Goal: Find specific page/section: Find specific page/section

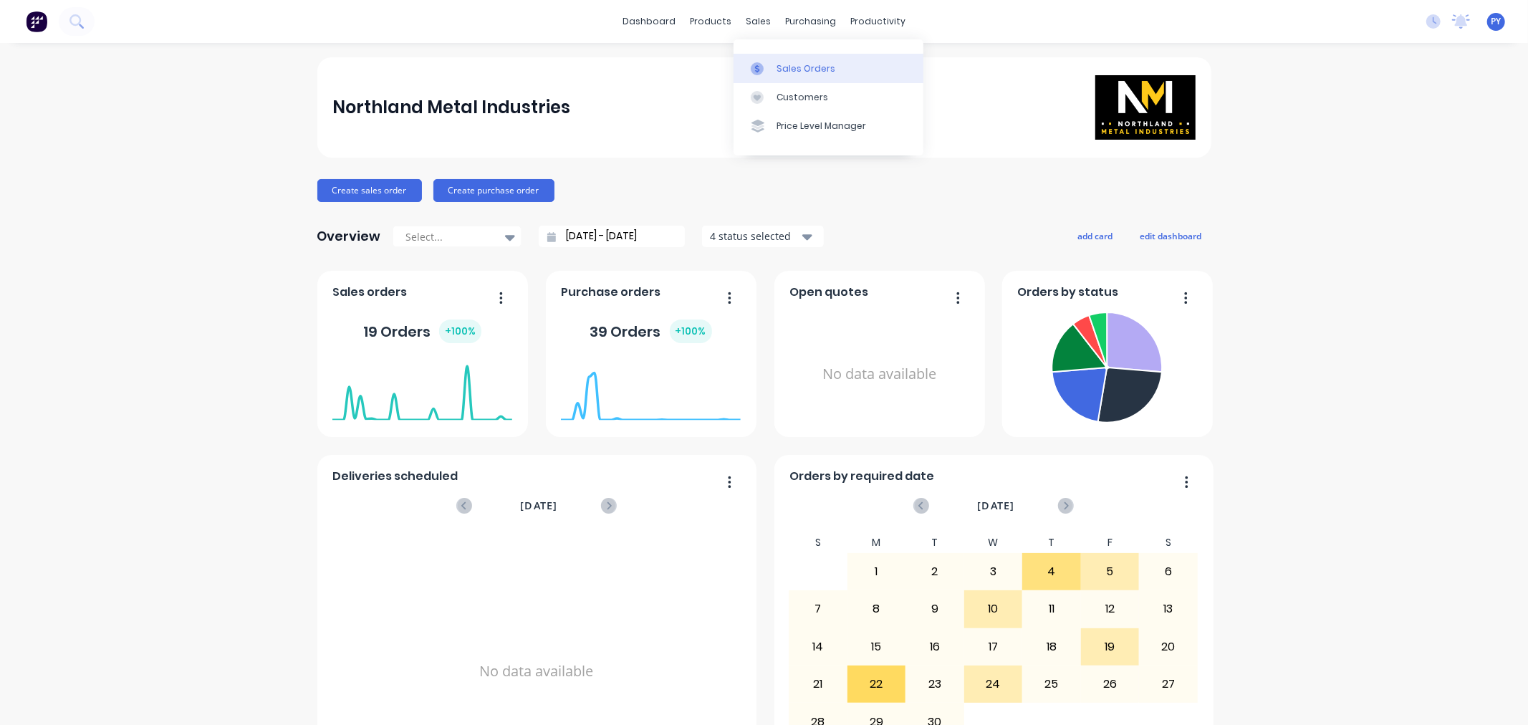
click at [790, 69] on div "Sales Orders" at bounding box center [805, 68] width 59 height 13
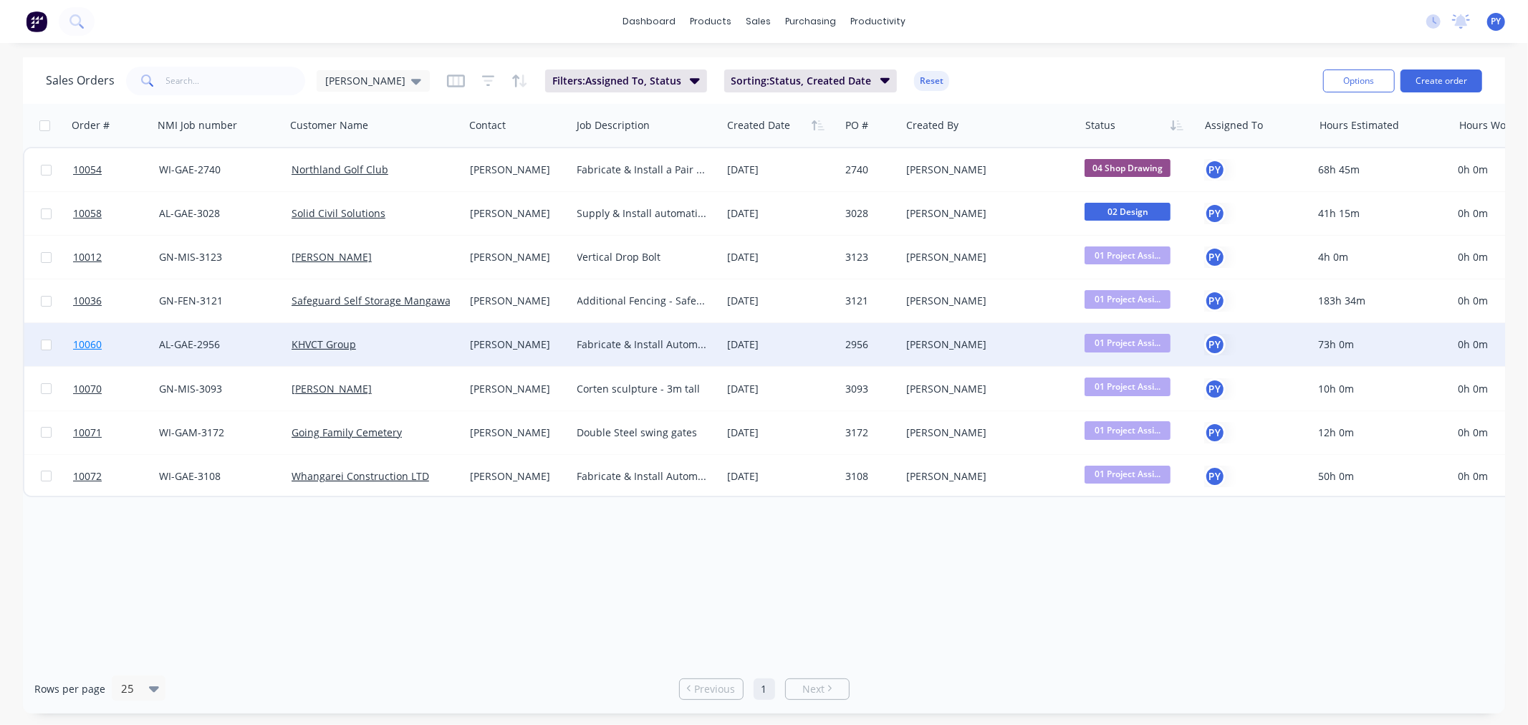
click at [92, 342] on span "10060" at bounding box center [87, 344] width 29 height 14
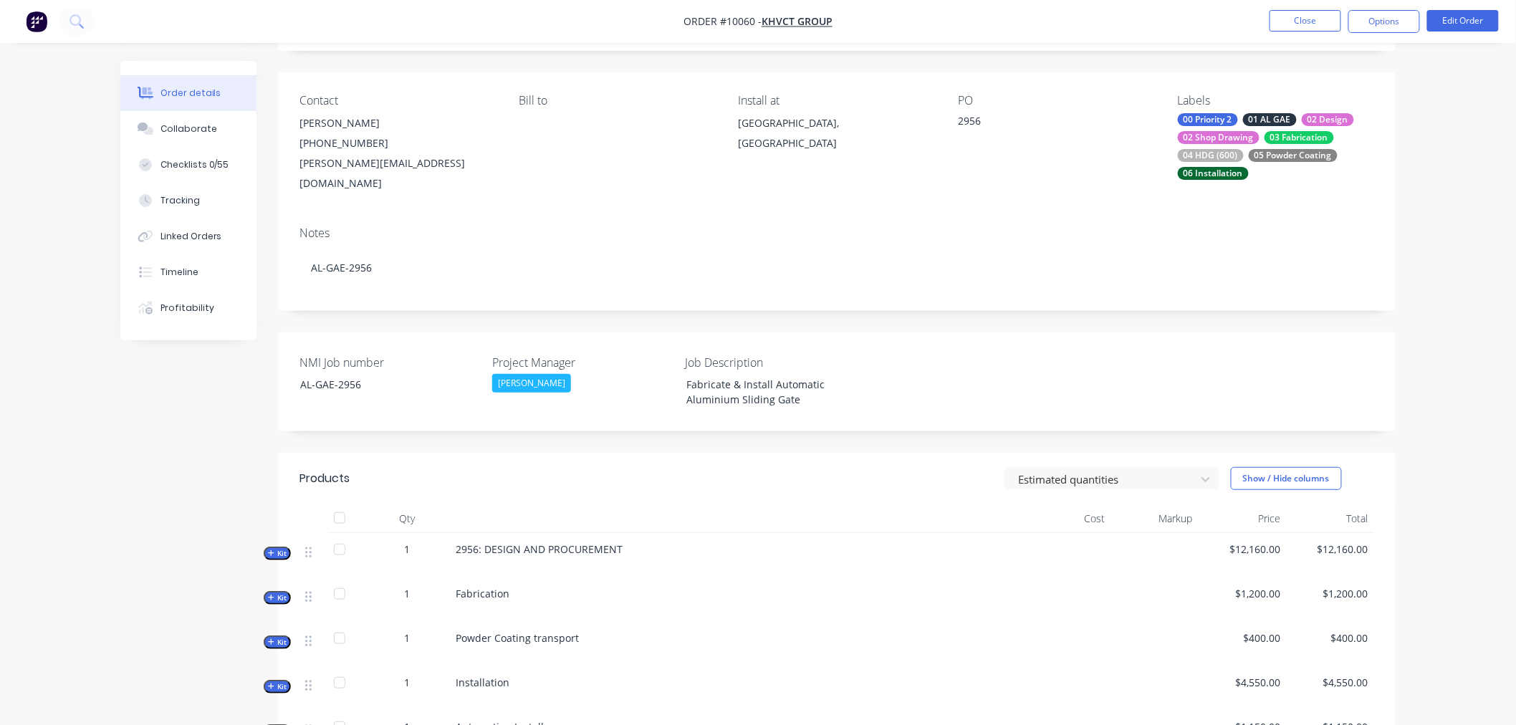
scroll to position [80, 0]
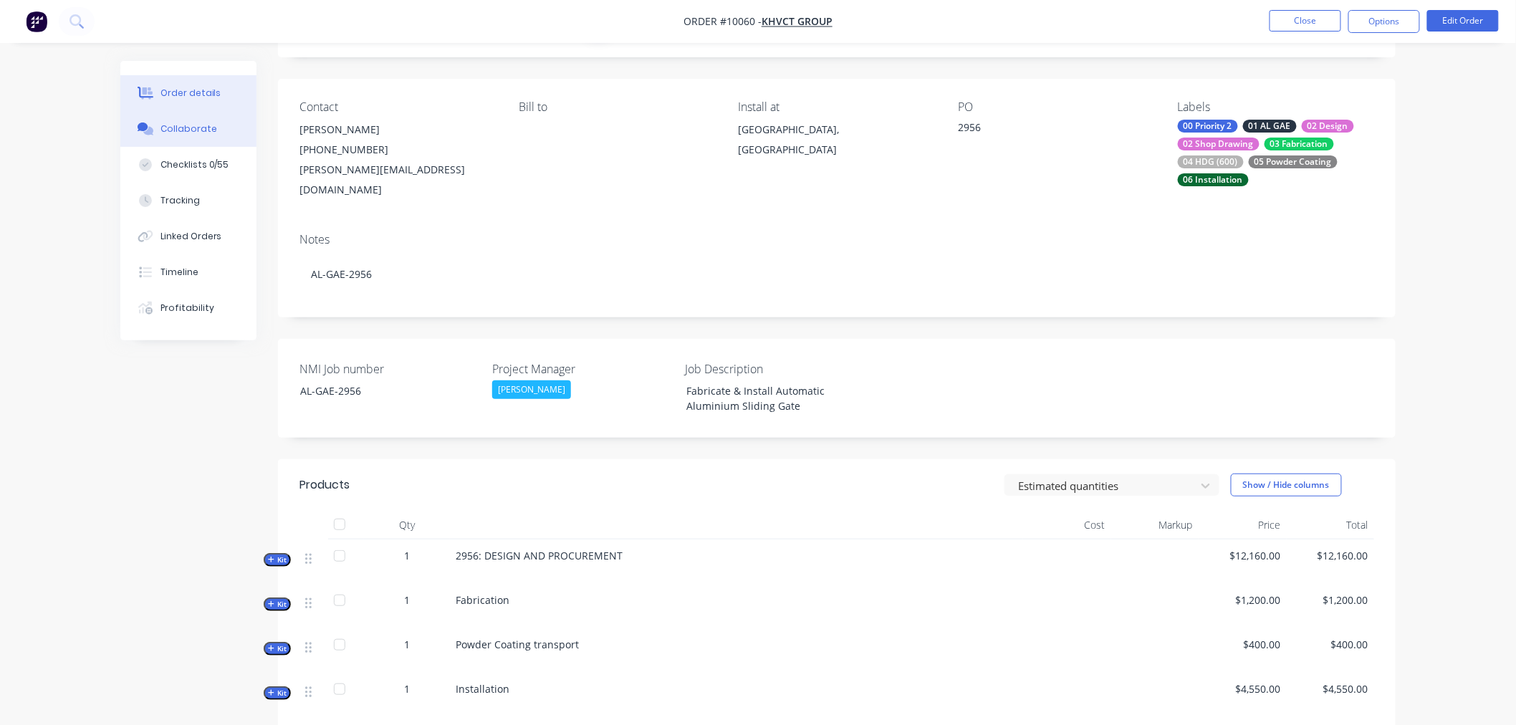
click at [178, 132] on div "Collaborate" at bounding box center [188, 128] width 57 height 13
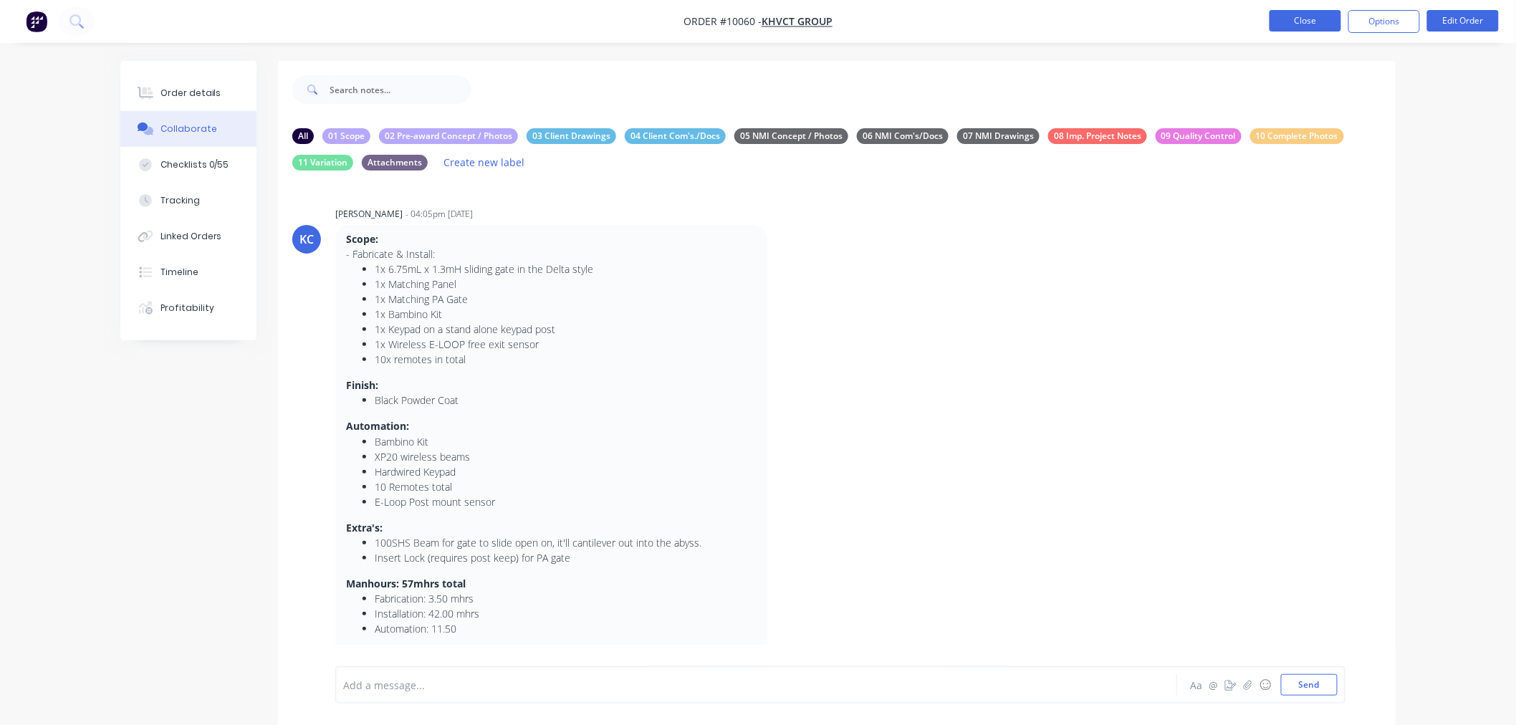
click at [1306, 19] on button "Close" at bounding box center [1305, 20] width 72 height 21
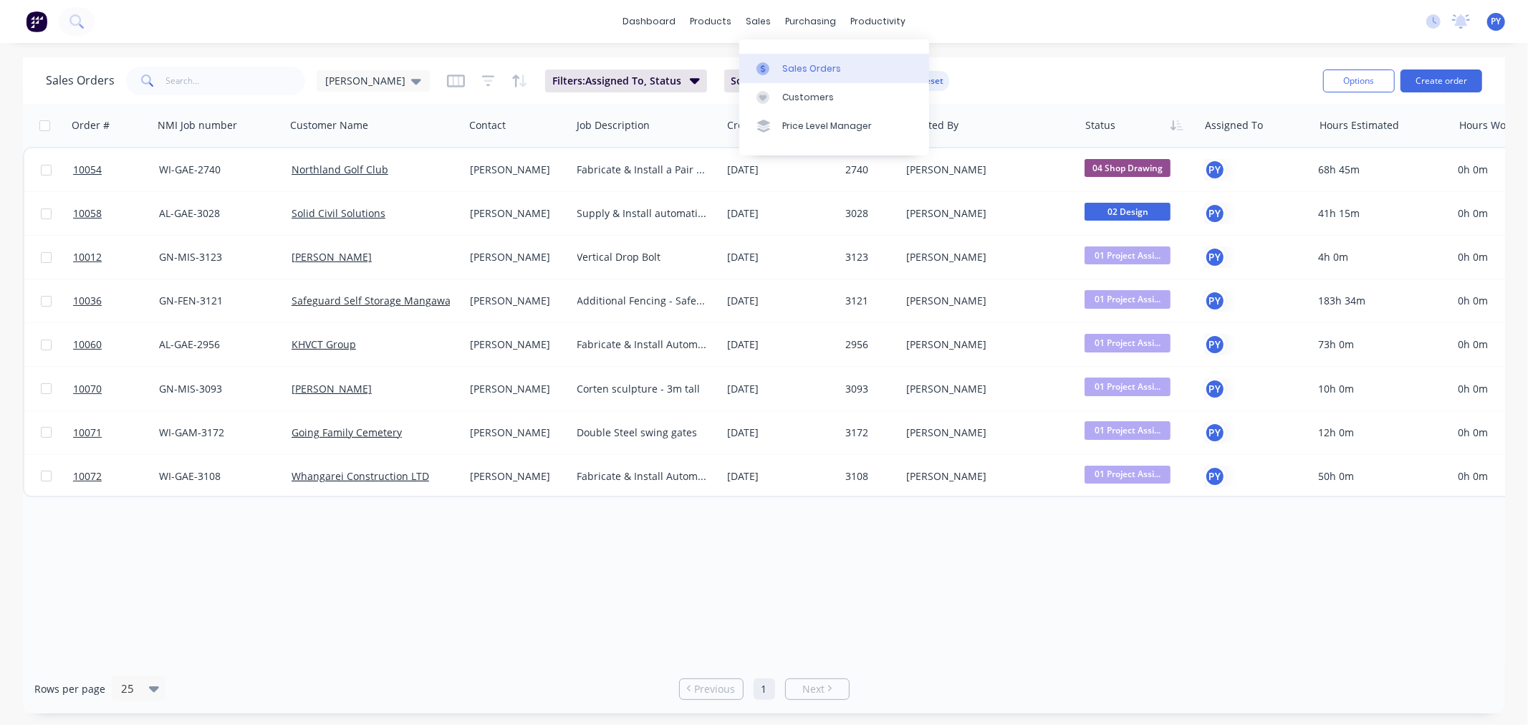
click at [801, 67] on div "Sales Orders" at bounding box center [811, 68] width 59 height 13
